Goal: Find contact information: Find contact information

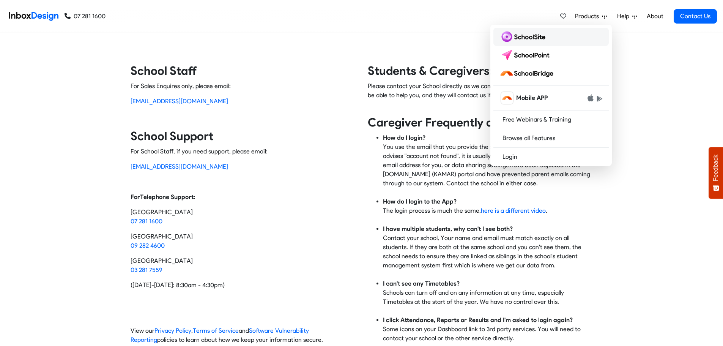
click at [530, 38] on img at bounding box center [524, 37] width 49 height 12
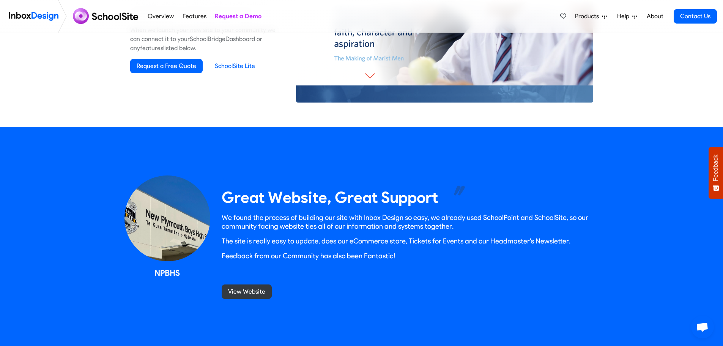
scroll to position [683, 0]
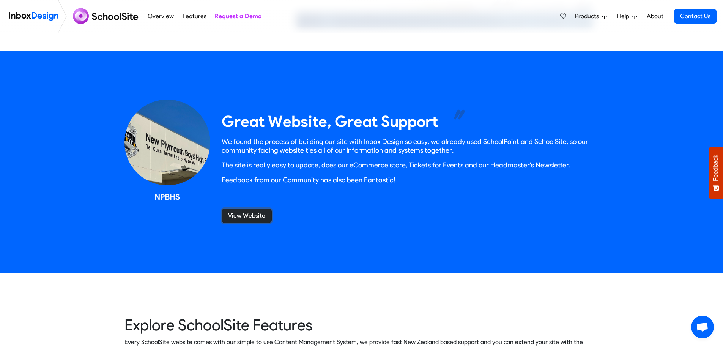
click at [257, 214] on link "View Website" at bounding box center [247, 215] width 50 height 14
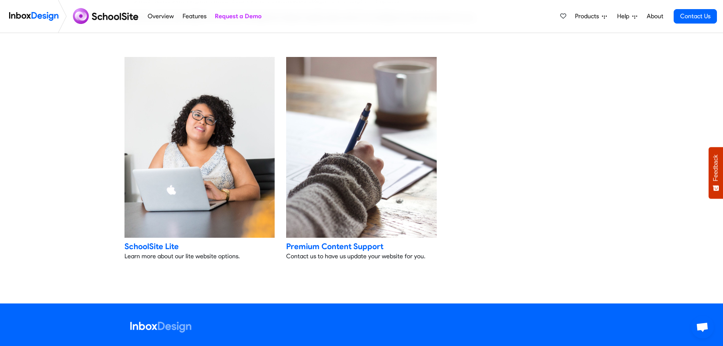
scroll to position [1556, 0]
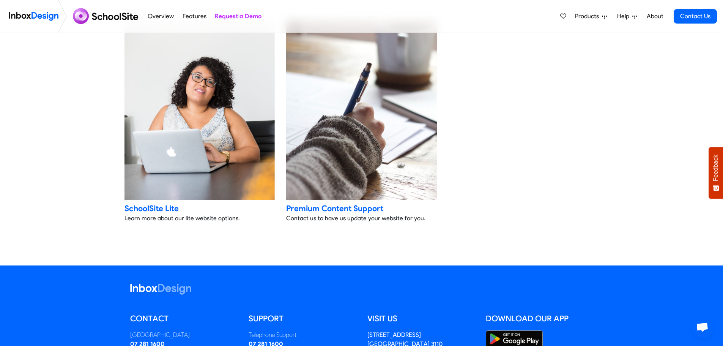
click at [372, 191] on img at bounding box center [361, 109] width 158 height 190
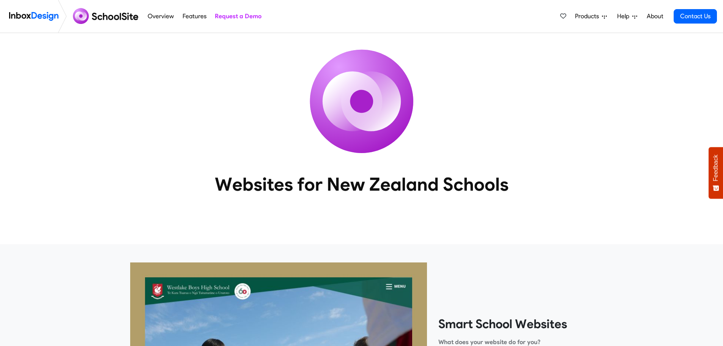
scroll to position [1556, 0]
